Goal: Task Accomplishment & Management: Use online tool/utility

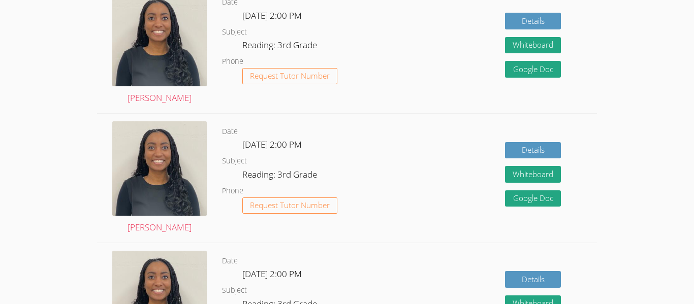
scroll to position [592, 0]
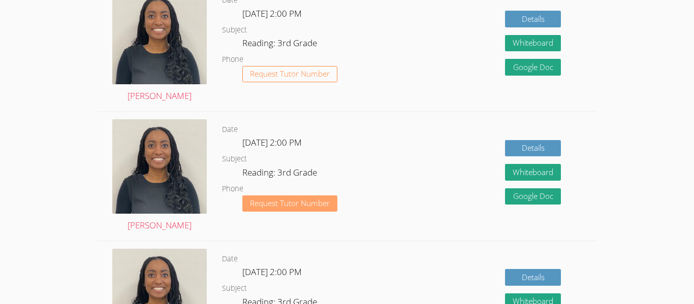
click at [323, 200] on span "Request Tutor Number" at bounding box center [290, 204] width 80 height 8
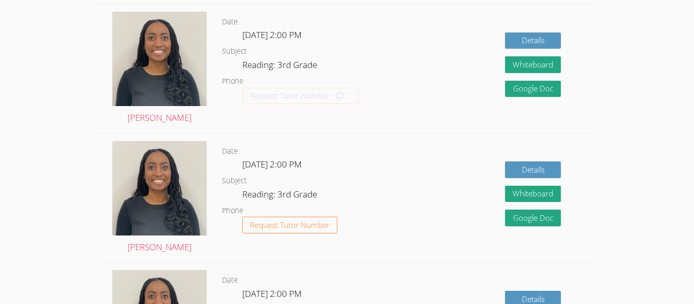
scroll to position [699, 0]
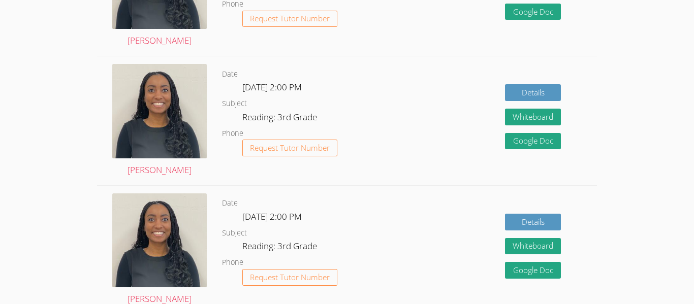
scroll to position [355, 0]
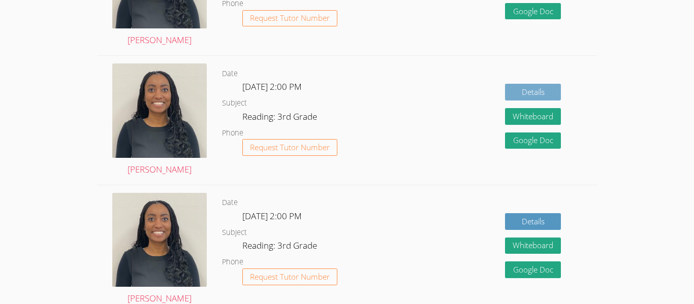
click at [523, 93] on link "Details" at bounding box center [533, 92] width 56 height 17
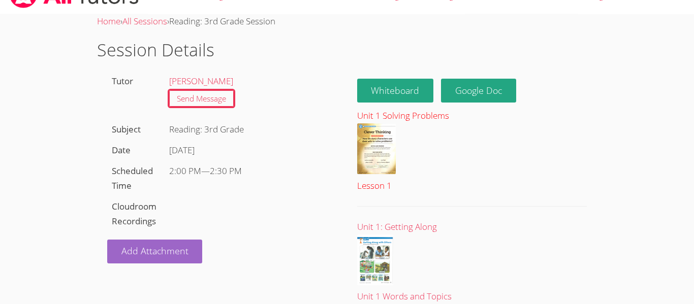
scroll to position [13, 0]
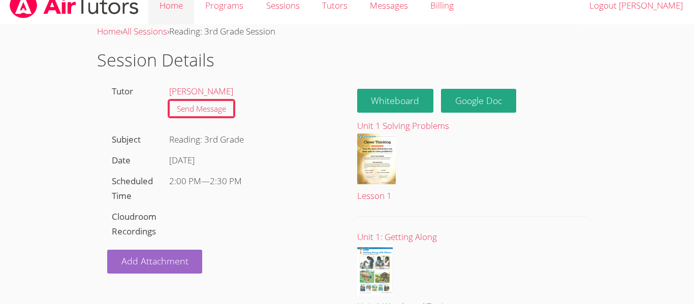
click at [183, 7] on link "Home" at bounding box center [171, 5] width 46 height 37
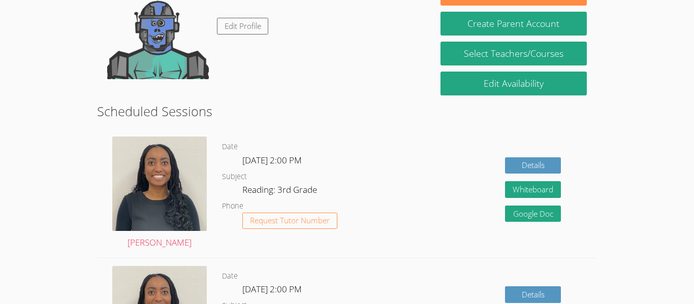
scroll to position [155, 0]
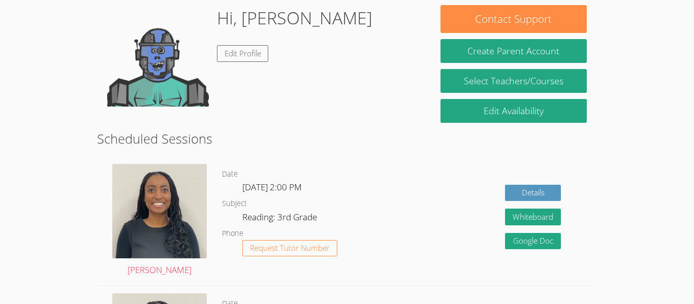
scroll to position [158, 0]
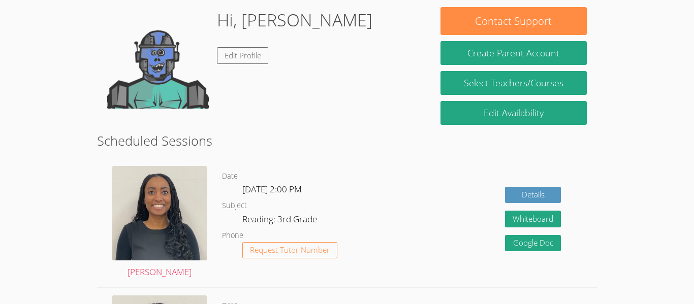
click at [253, 215] on dd "Reading: 3rd Grade" at bounding box center [280, 220] width 77 height 17
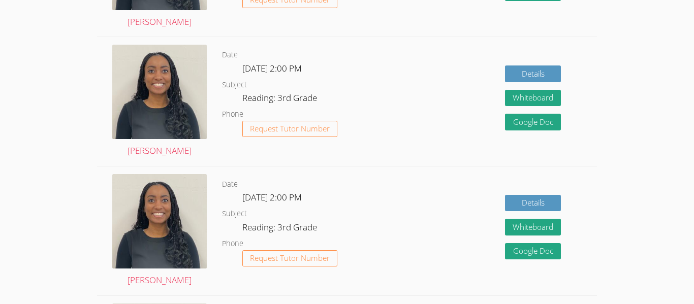
scroll to position [540, 0]
